Goal: Find specific page/section

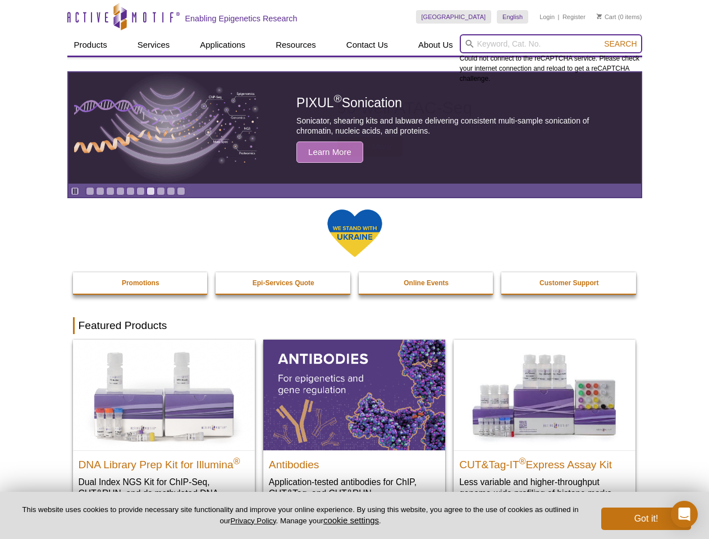
click at [551, 44] on input "search" at bounding box center [551, 43] width 182 height 19
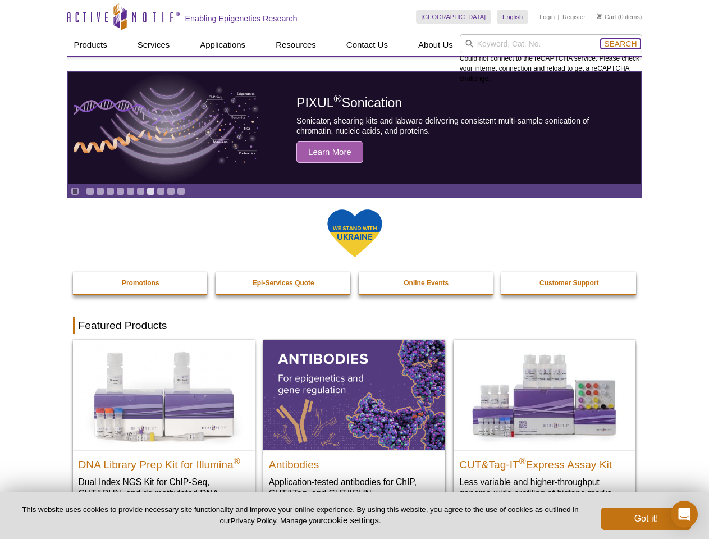
click at [620, 44] on span "Search" at bounding box center [620, 43] width 33 height 9
click at [75, 191] on icon "Pause" at bounding box center [74, 190] width 7 height 7
click at [90, 191] on link "Go to slide 1" at bounding box center [90, 191] width 8 height 8
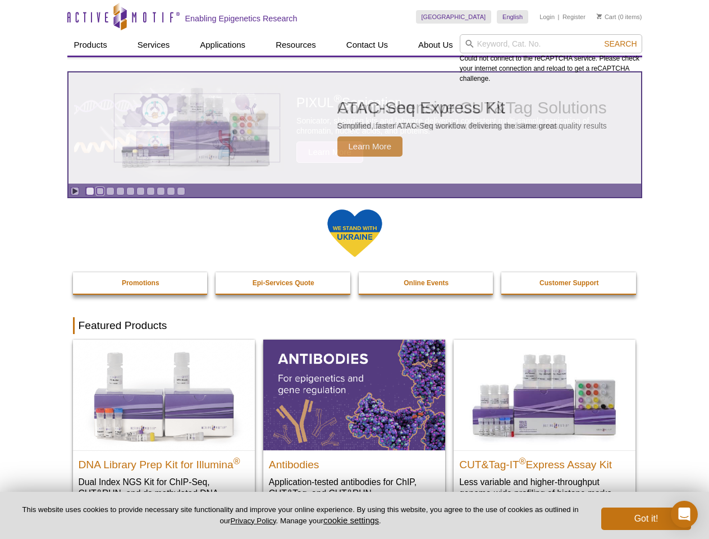
click at [100, 191] on link "Go to slide 2" at bounding box center [100, 191] width 8 height 8
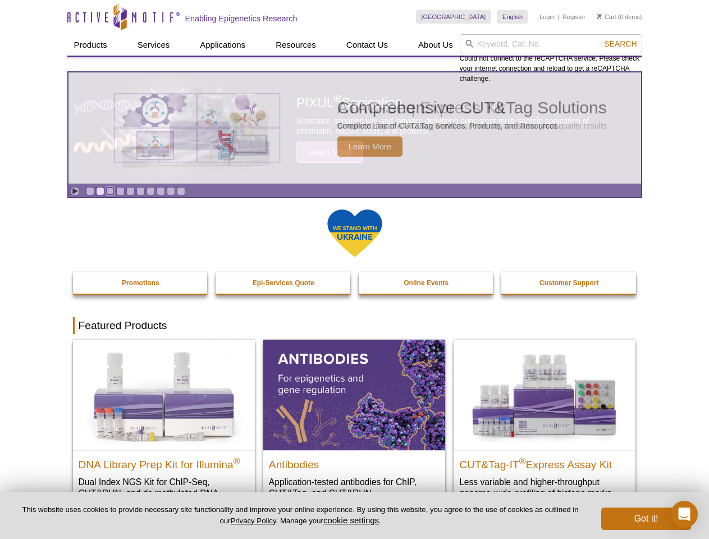
click at [110, 191] on link "Go to slide 3" at bounding box center [110, 191] width 8 height 8
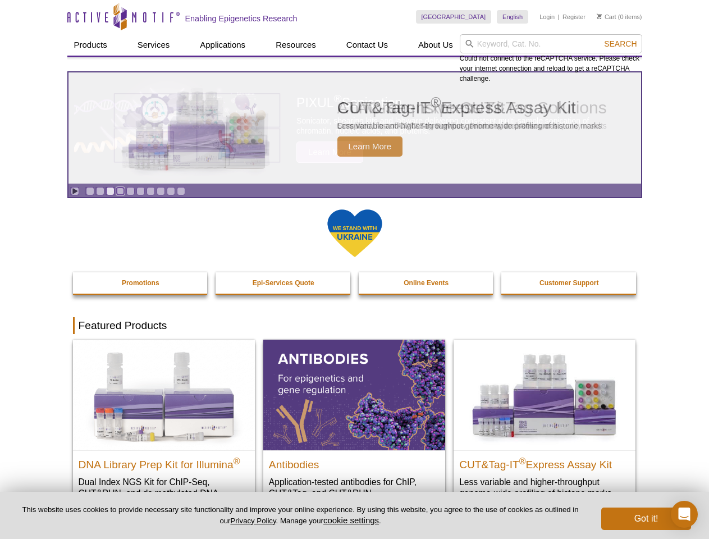
click at [120, 191] on link "Go to slide 4" at bounding box center [120, 191] width 8 height 8
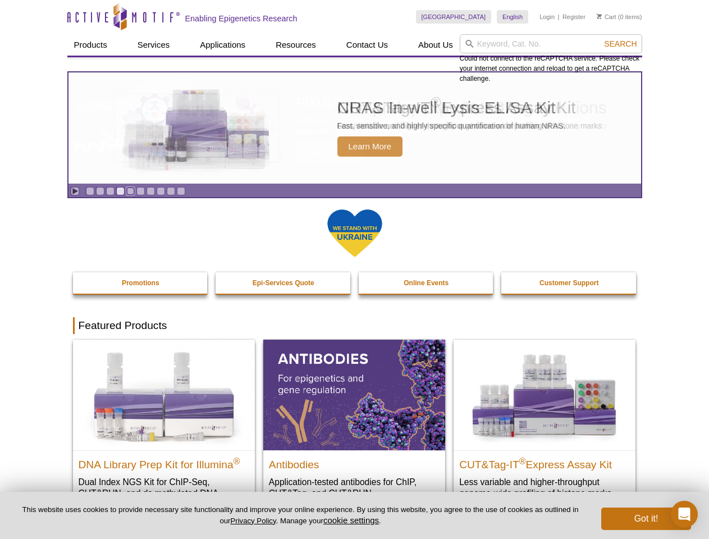
click at [130, 191] on link "Go to slide 5" at bounding box center [130, 191] width 8 height 8
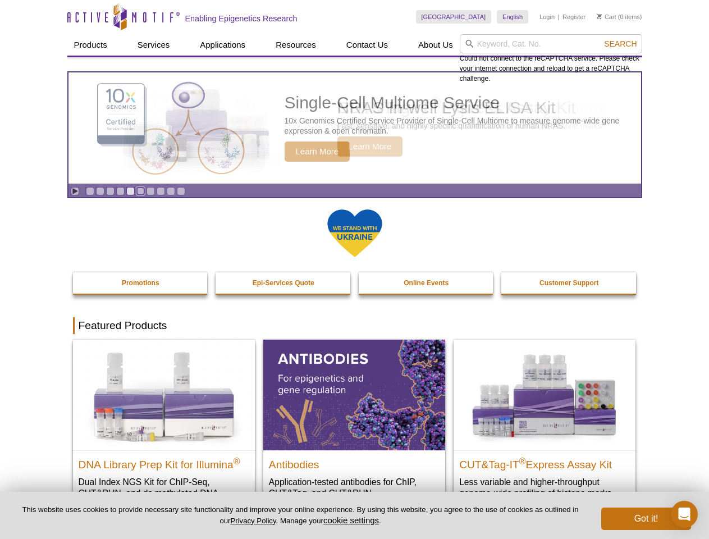
click at [140, 191] on link "Go to slide 6" at bounding box center [140, 191] width 8 height 8
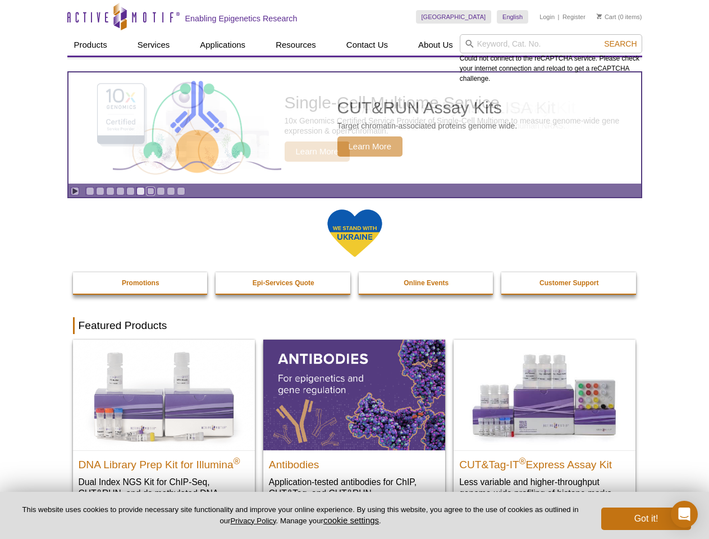
click at [150, 191] on link "Go to slide 7" at bounding box center [150, 191] width 8 height 8
